Goal: Find specific page/section

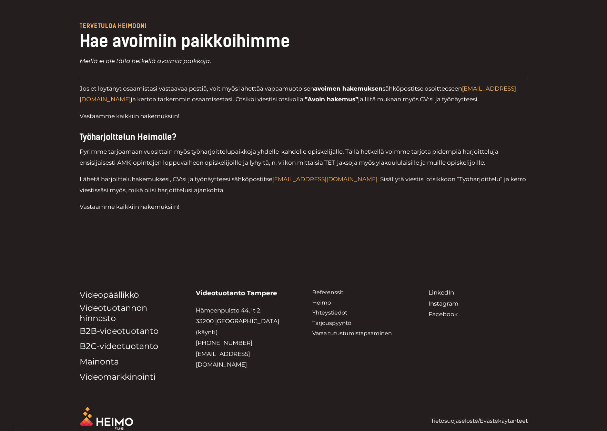
scroll to position [2001, 0]
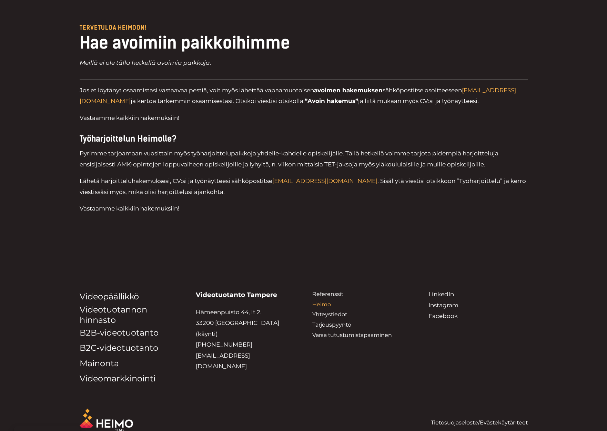
click at [323, 301] on link "Heimo" at bounding box center [321, 304] width 19 height 7
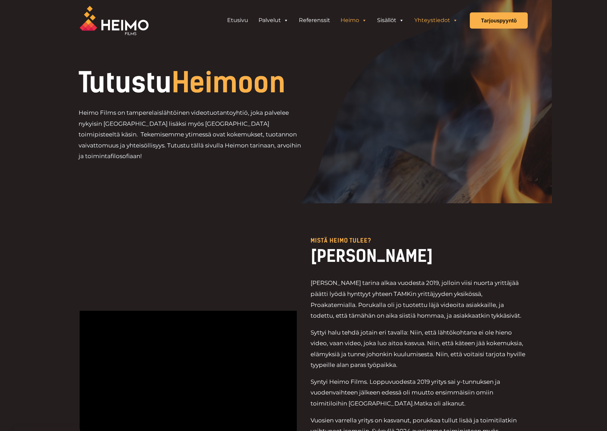
click at [432, 21] on link "Yhteystiedot" at bounding box center [436, 20] width 54 height 14
click at [206, 23] on div "Etusivu Palvelut VIDEOTUOTANTOPALVELUT Videot palveluna: Videopäällikkö Mitä vi…" at bounding box center [359, 20] width 338 height 41
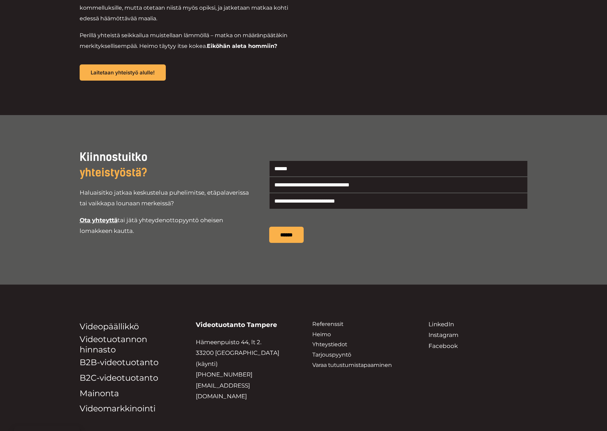
scroll to position [1190, 0]
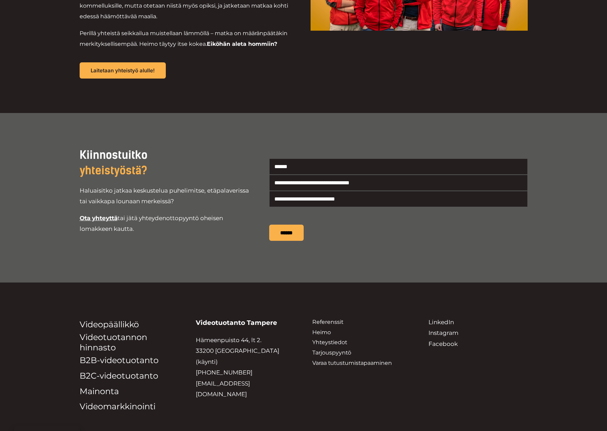
click at [101, 215] on span "Ota yhteyttä" at bounding box center [99, 218] width 38 height 7
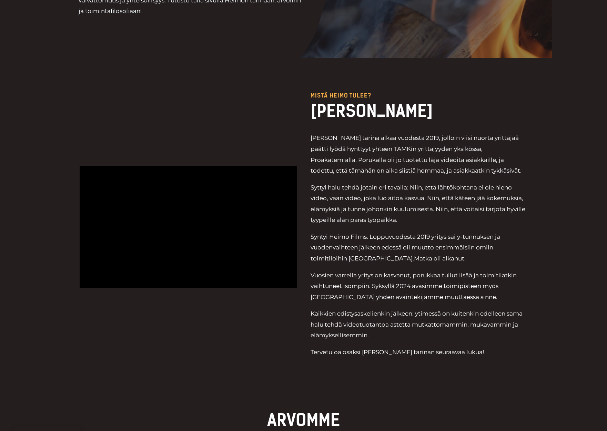
scroll to position [0, 0]
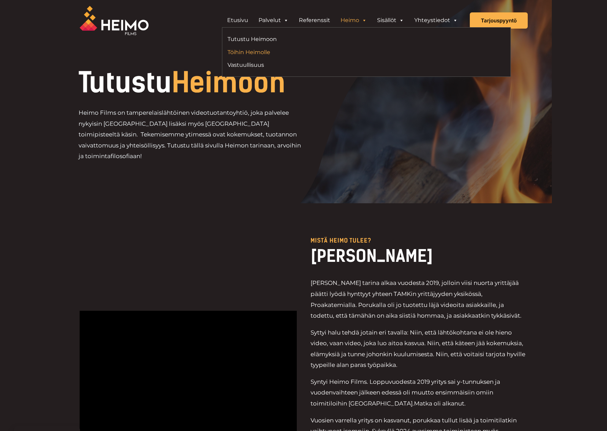
click at [259, 52] on link "Töihin Heimolle" at bounding box center [294, 52] width 134 height 9
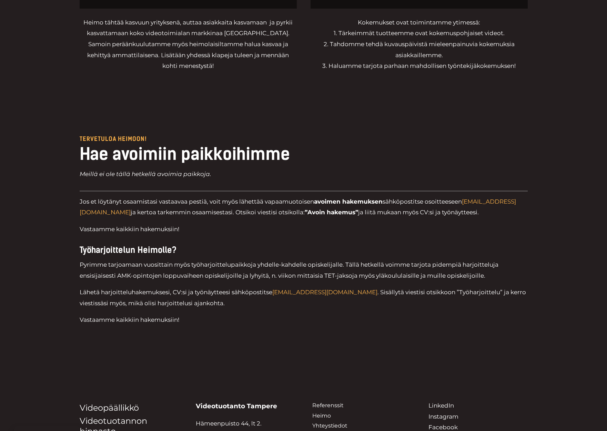
scroll to position [1890, 0]
